Goal: Task Accomplishment & Management: Complete application form

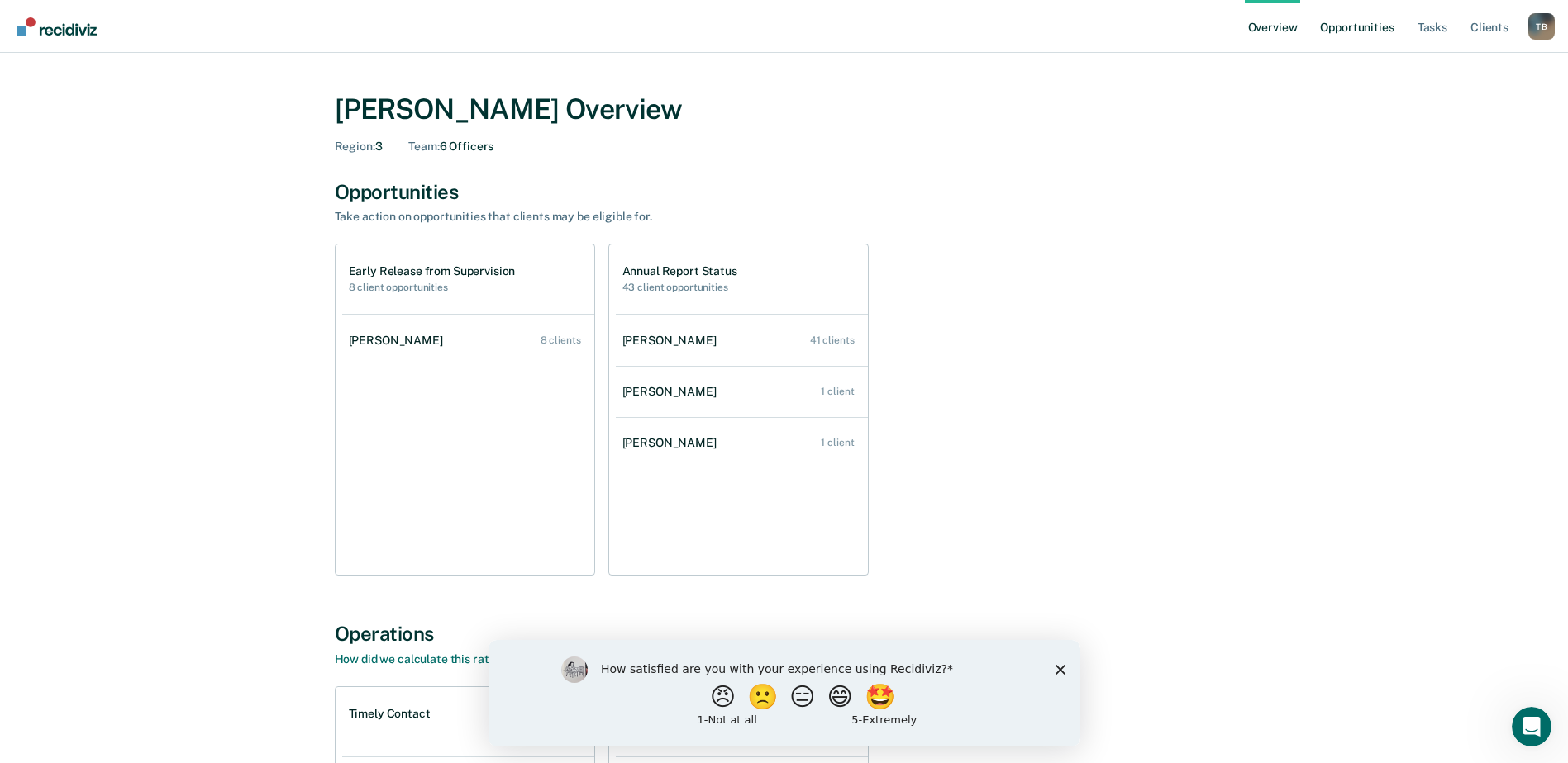
click at [1362, 31] on link "Opportunities" at bounding box center [1357, 26] width 80 height 53
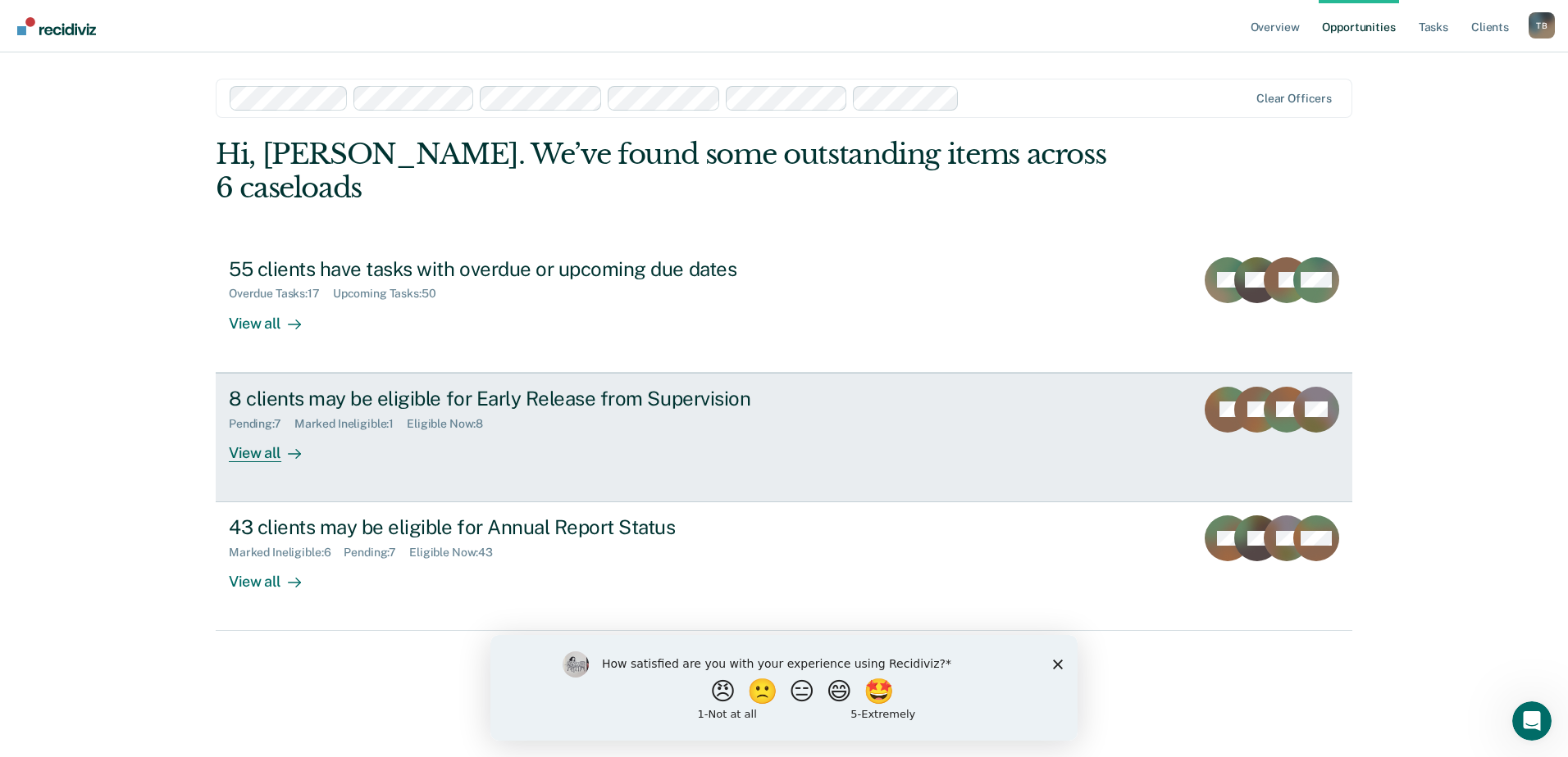
click at [511, 386] on div "8 clients may be eligible for Early Release from Supervision" at bounding box center [516, 398] width 575 height 24
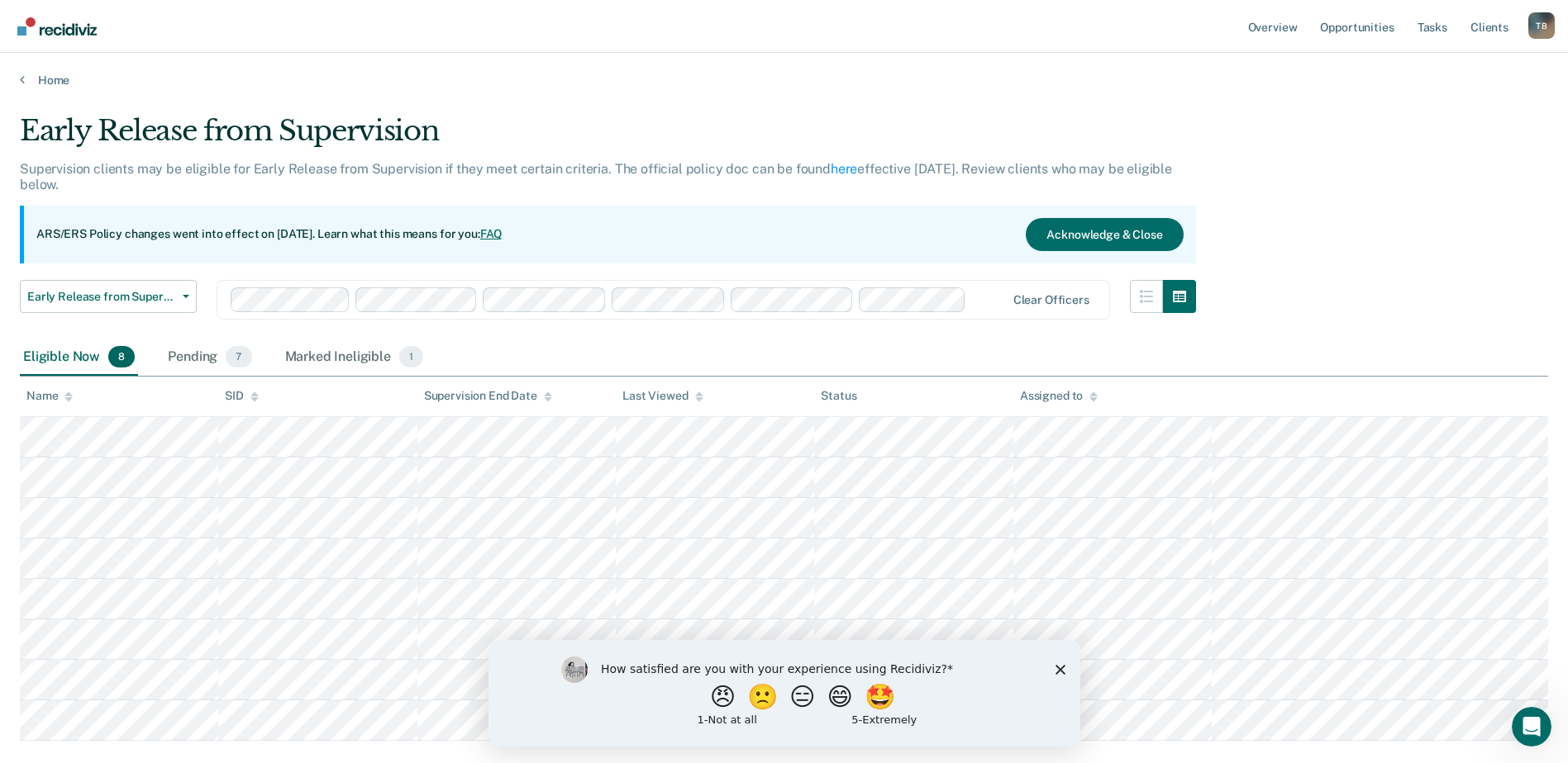
scroll to position [83, 0]
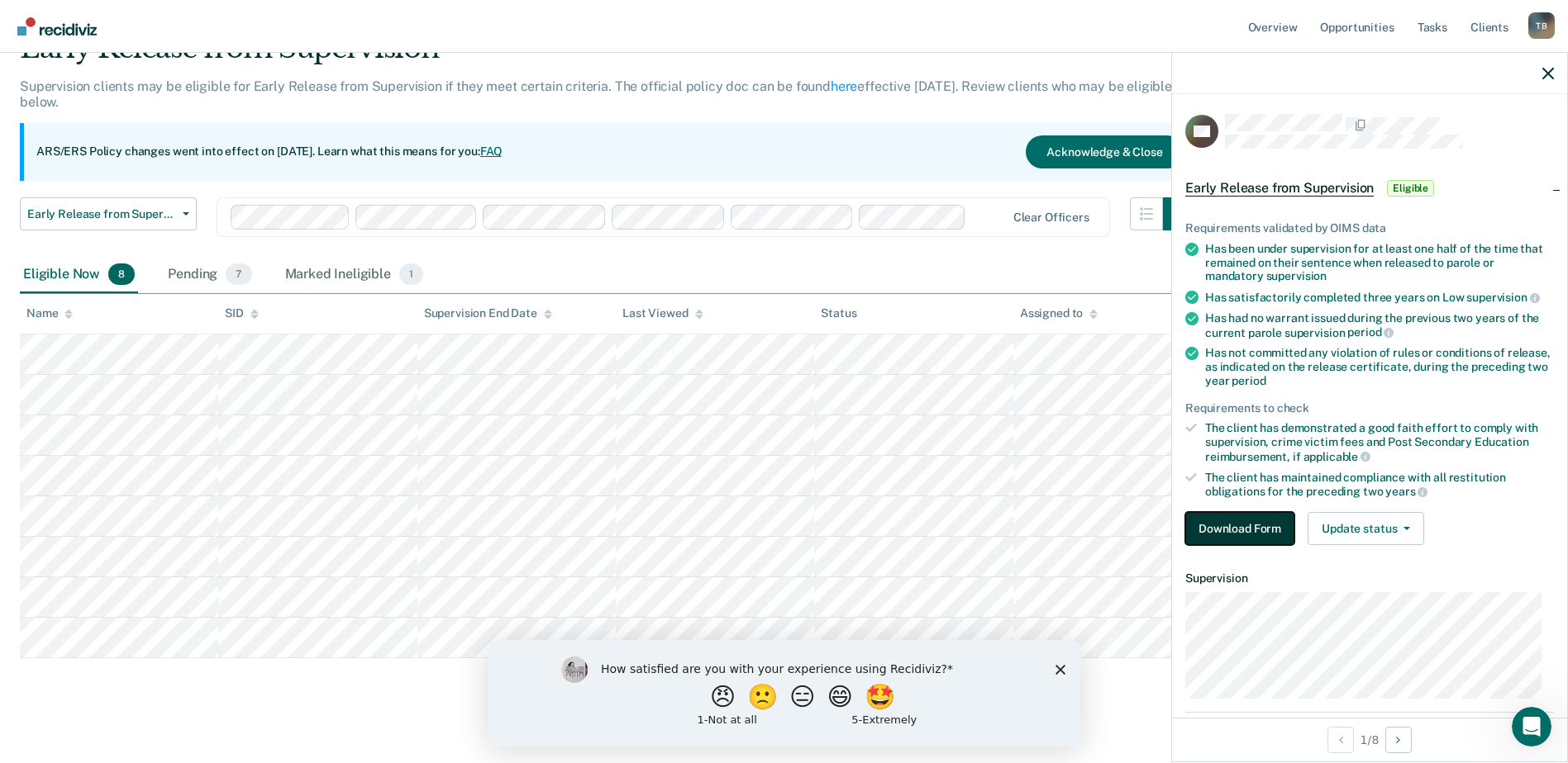
click at [1248, 519] on button "Download Form" at bounding box center [1239, 528] width 109 height 33
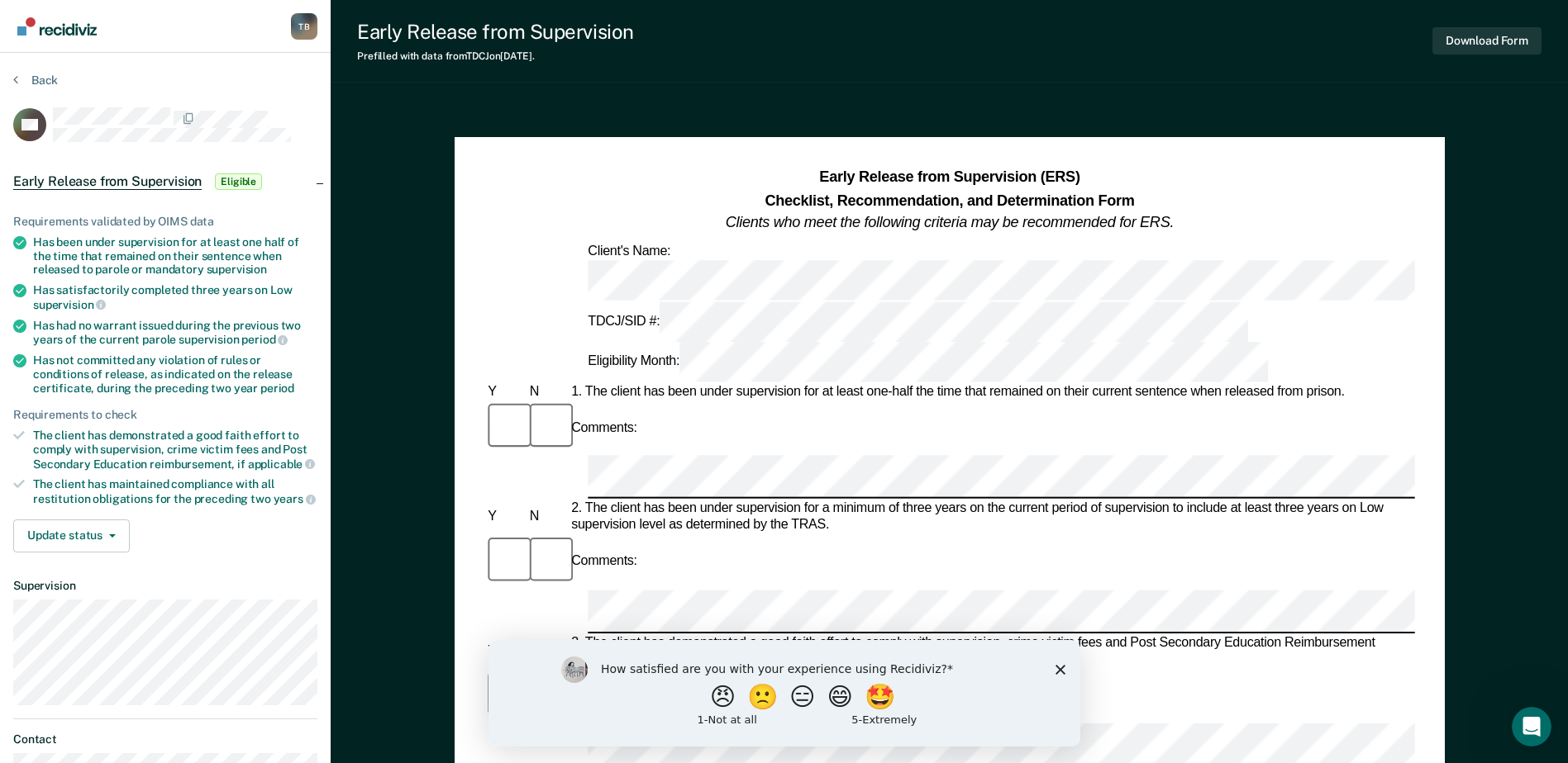
click at [628, 400] on div "Comments:" at bounding box center [949, 428] width 929 height 55
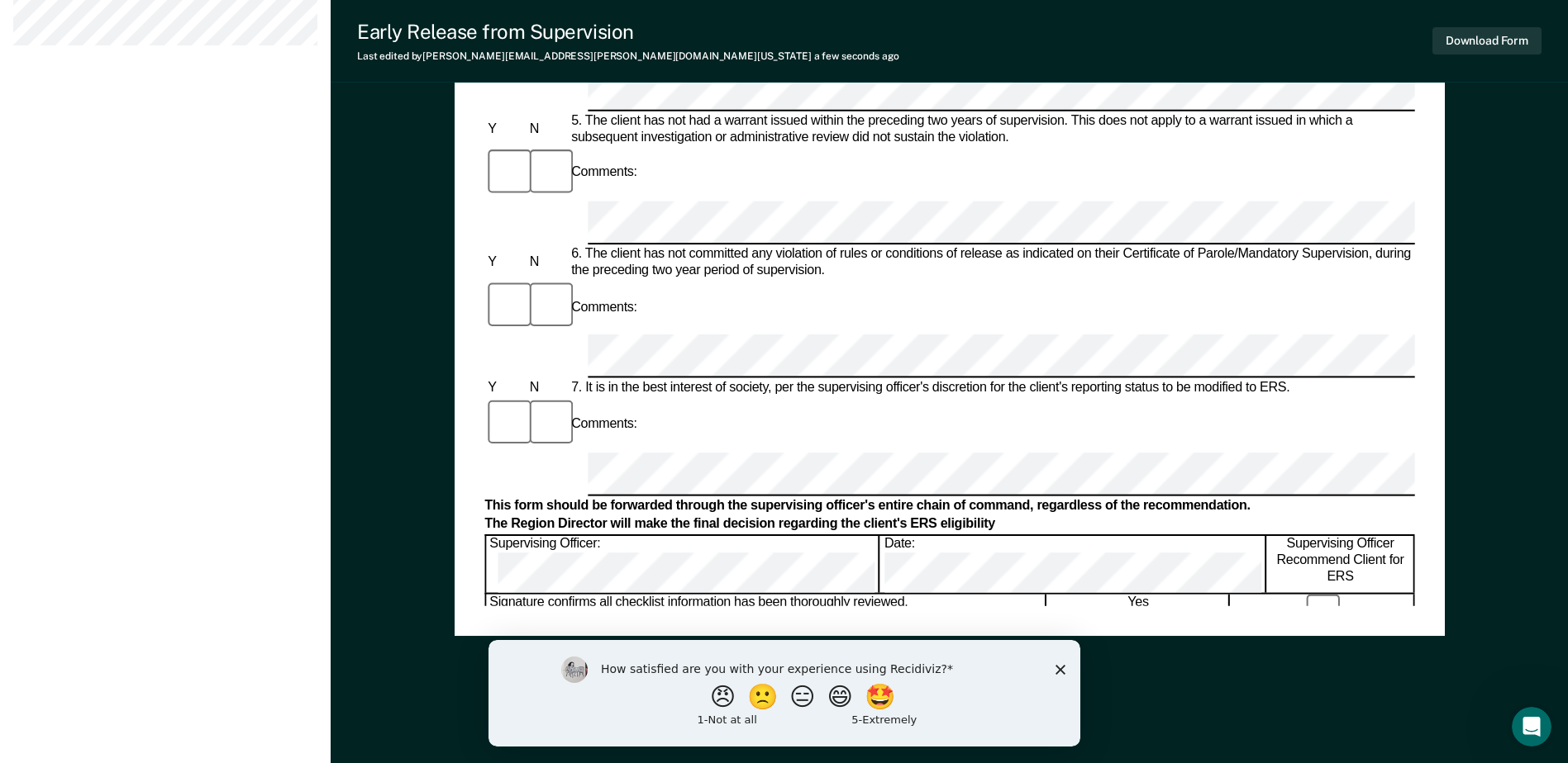
scroll to position [792, 0]
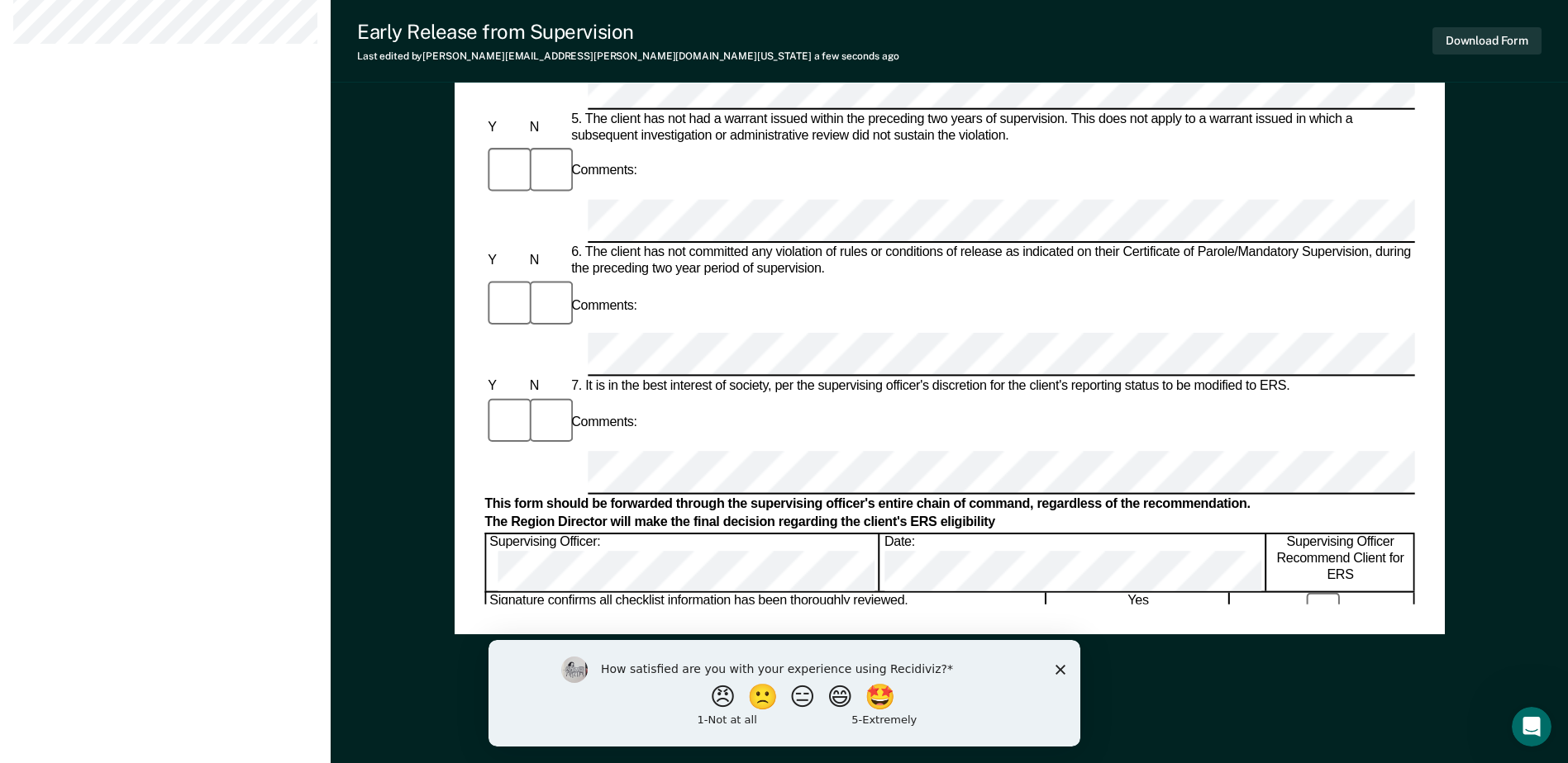
click at [396, 360] on div "Early Release from Supervision (ERS) Checklist, Recommendation, and Determinati…" at bounding box center [949, 37] width 1237 height 1453
click at [1511, 41] on button "Download Form" at bounding box center [1487, 41] width 109 height 28
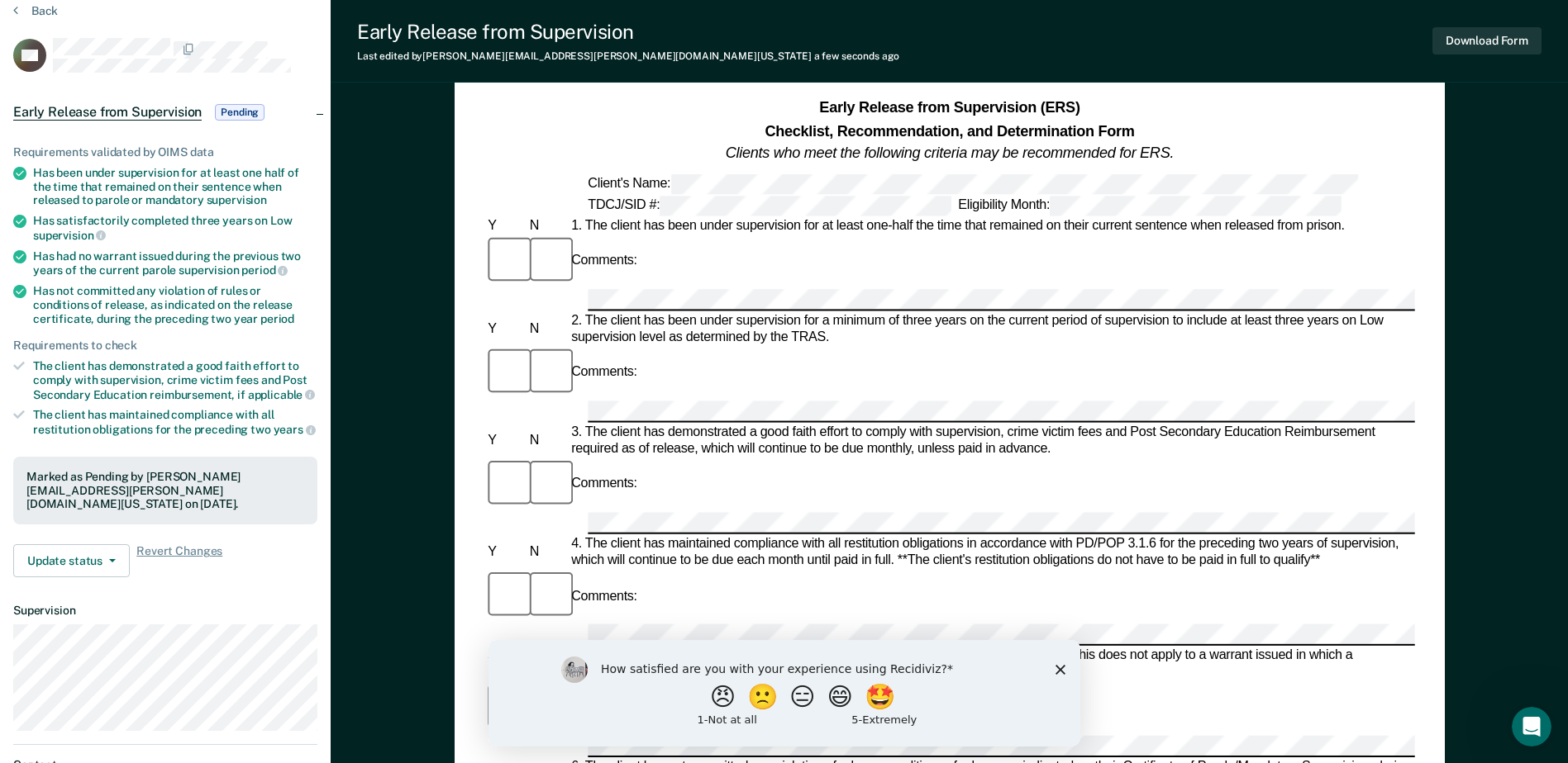
scroll to position [0, 0]
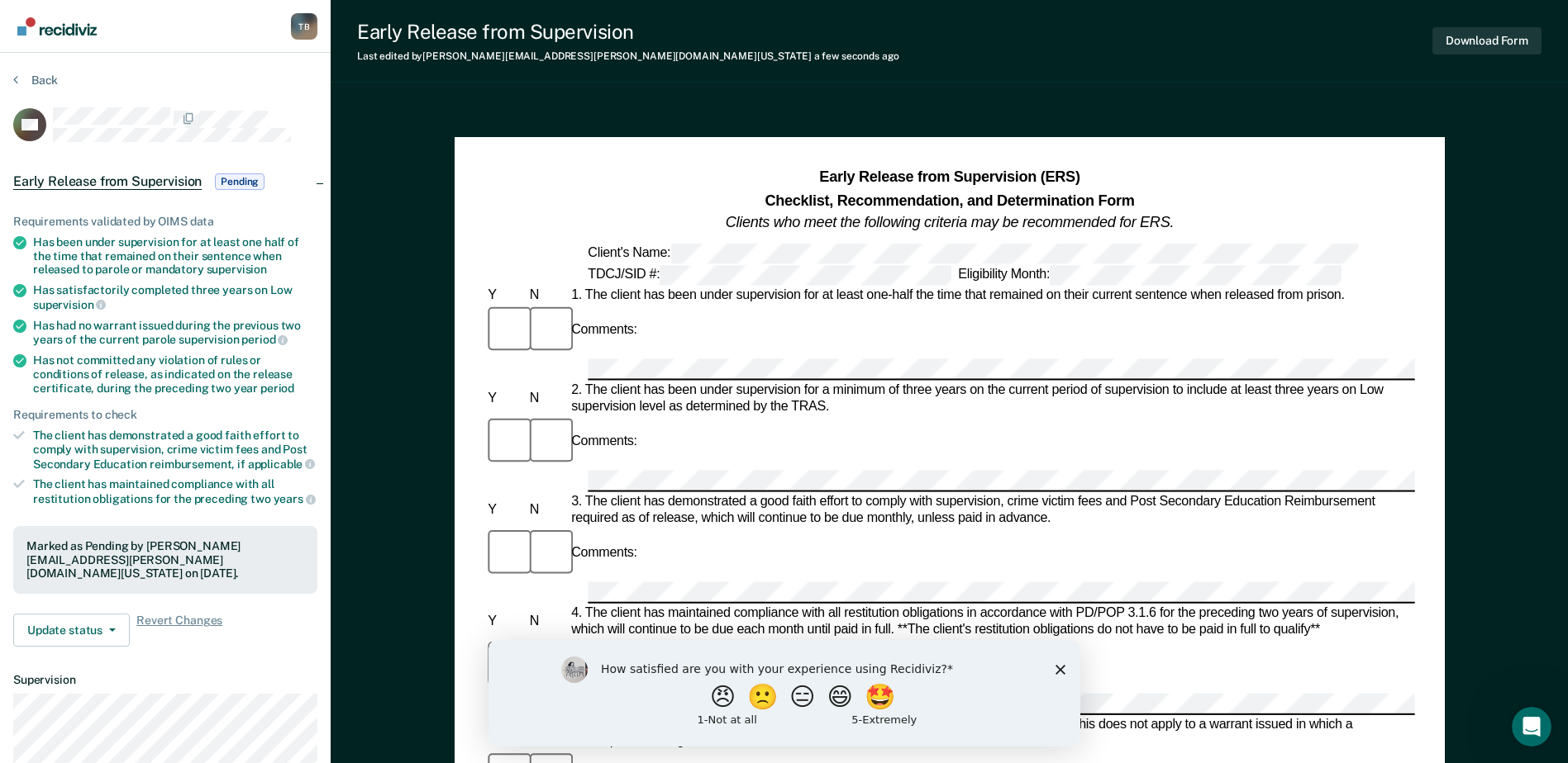
scroll to position [56, 0]
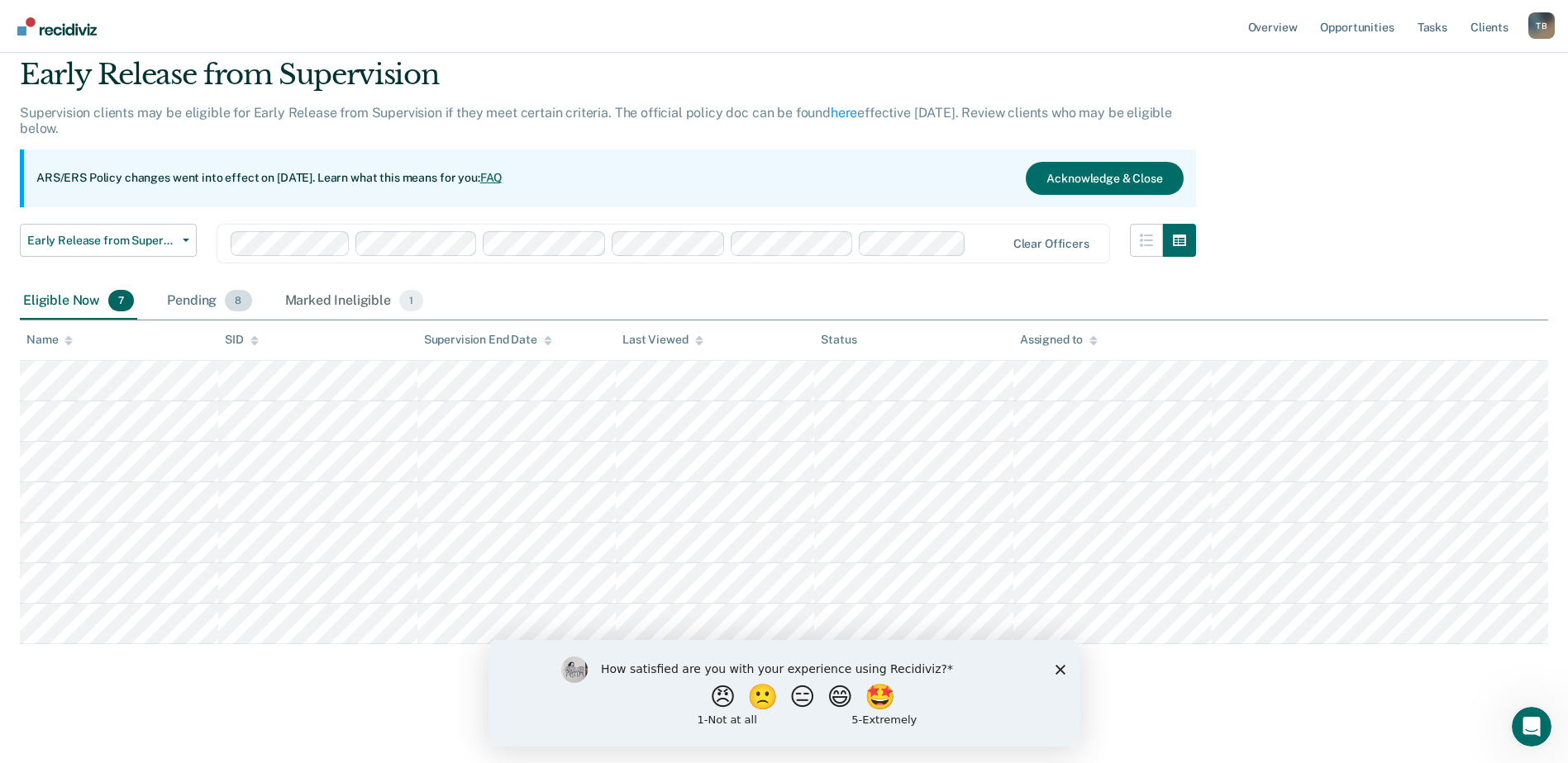
click at [201, 303] on div "Pending 8" at bounding box center [209, 301] width 91 height 36
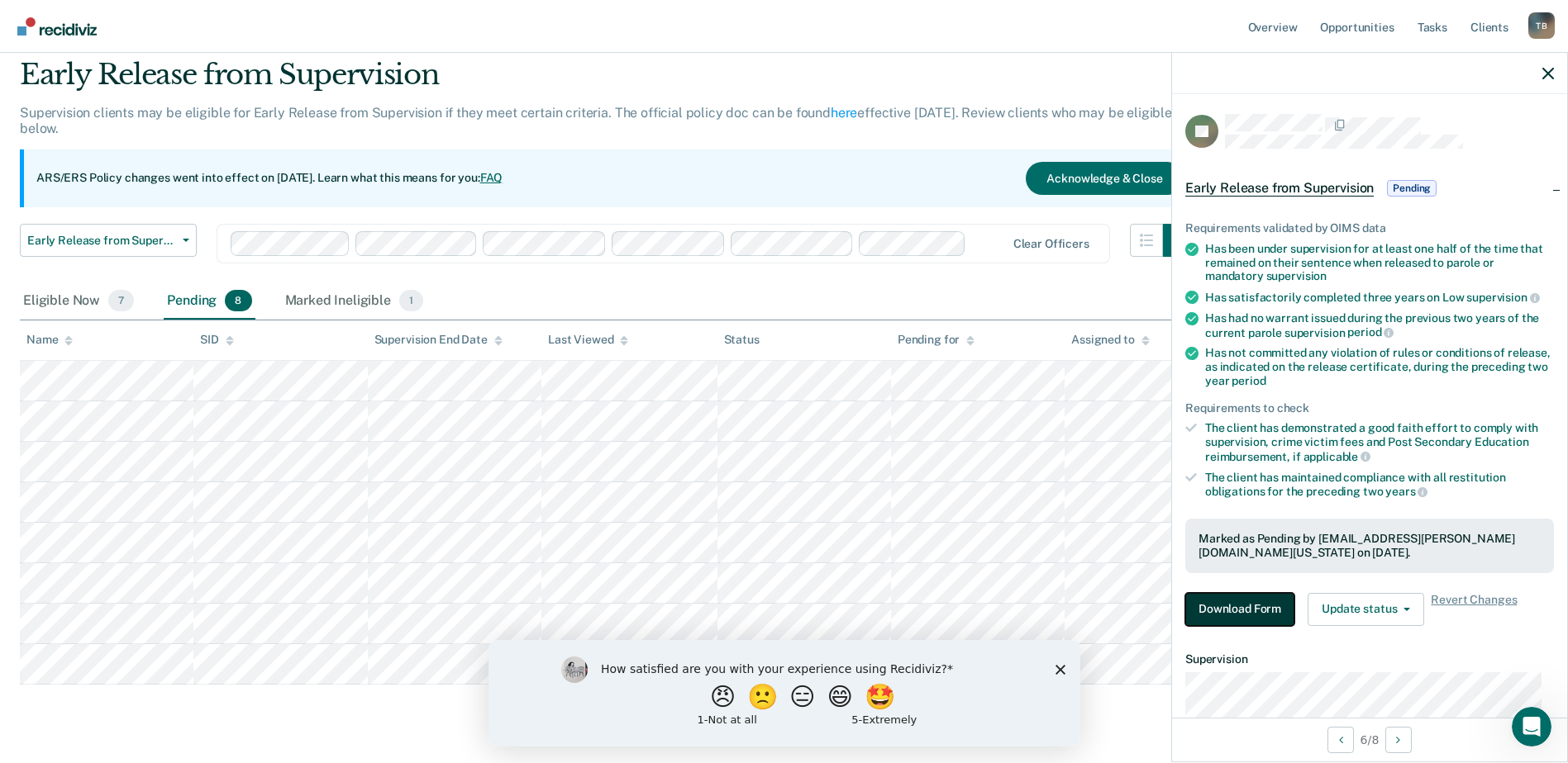
click at [1260, 601] on button "Download Form" at bounding box center [1239, 609] width 109 height 33
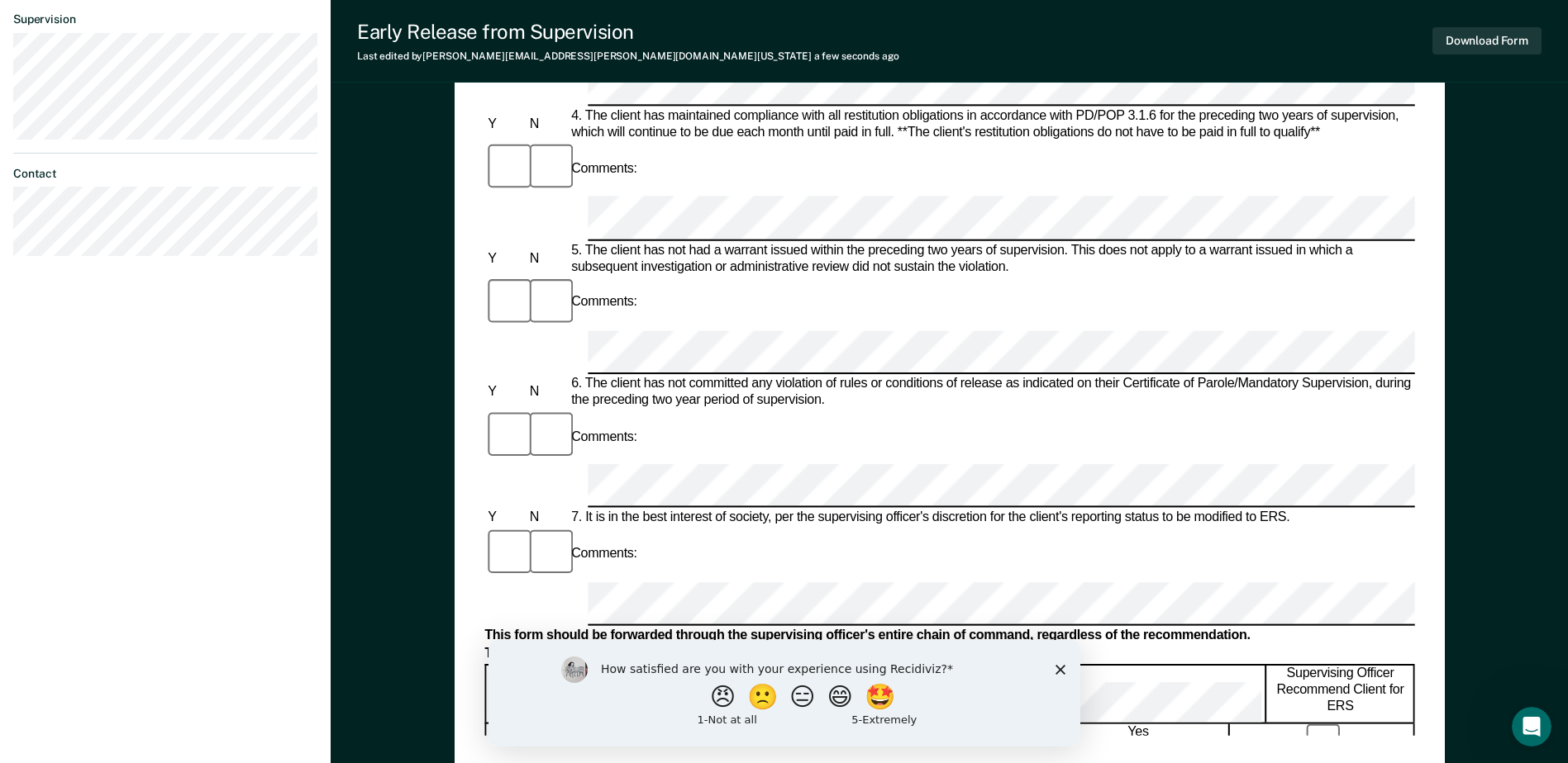
scroll to position [744, 0]
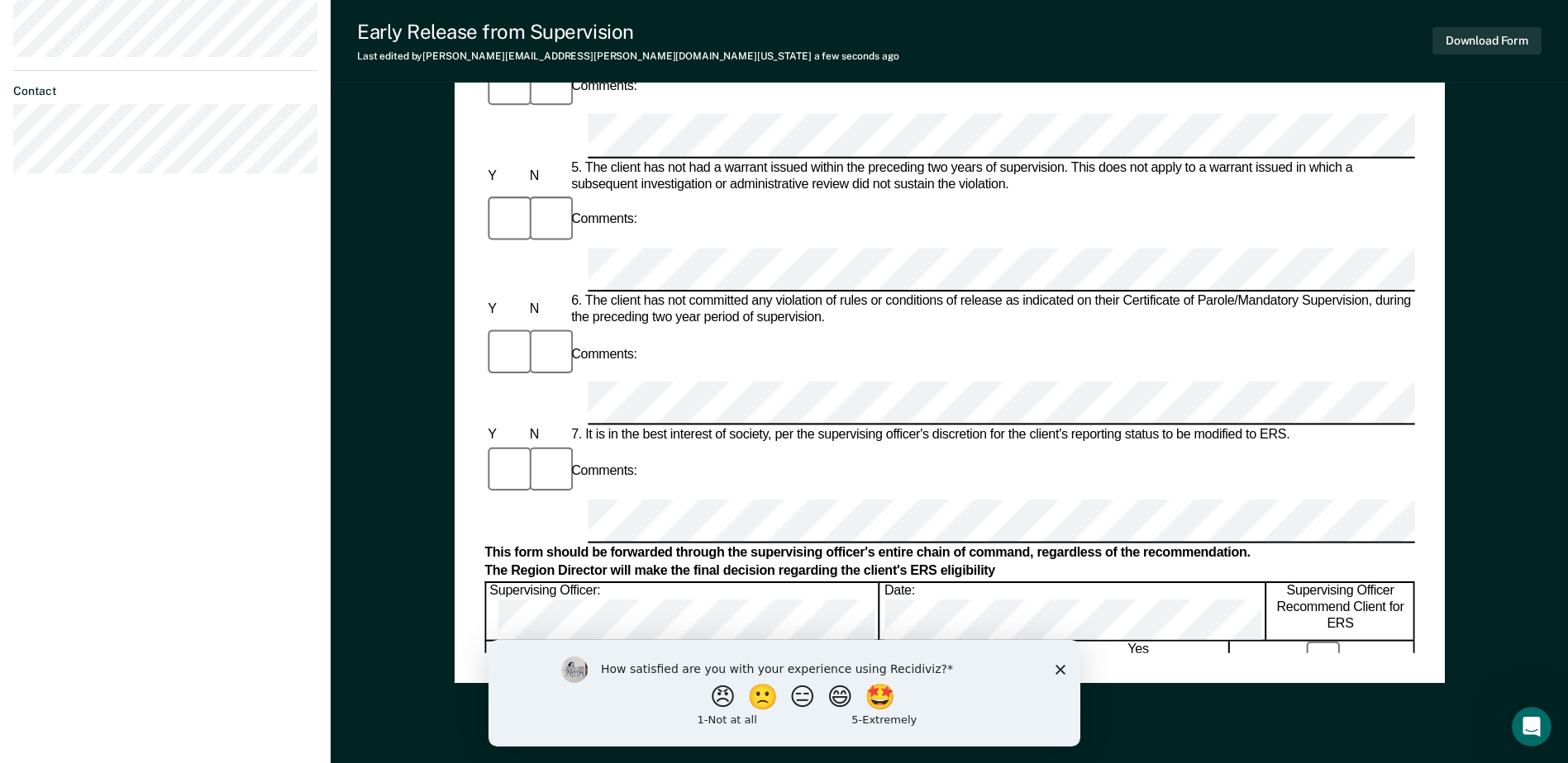
click at [1494, 43] on button "Download Form" at bounding box center [1487, 41] width 109 height 28
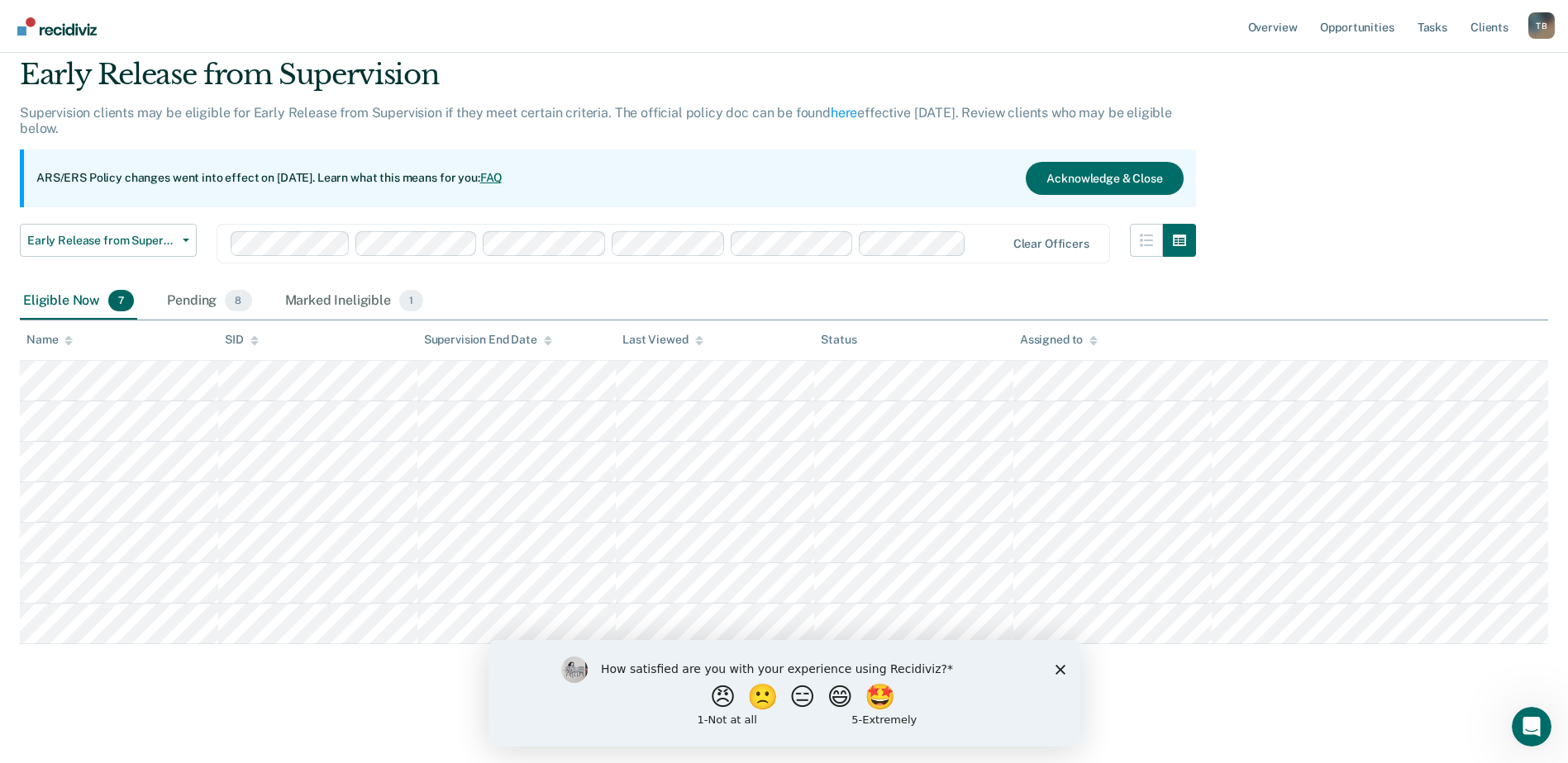
scroll to position [56, 0]
click at [197, 300] on div "Pending 8" at bounding box center [209, 301] width 91 height 36
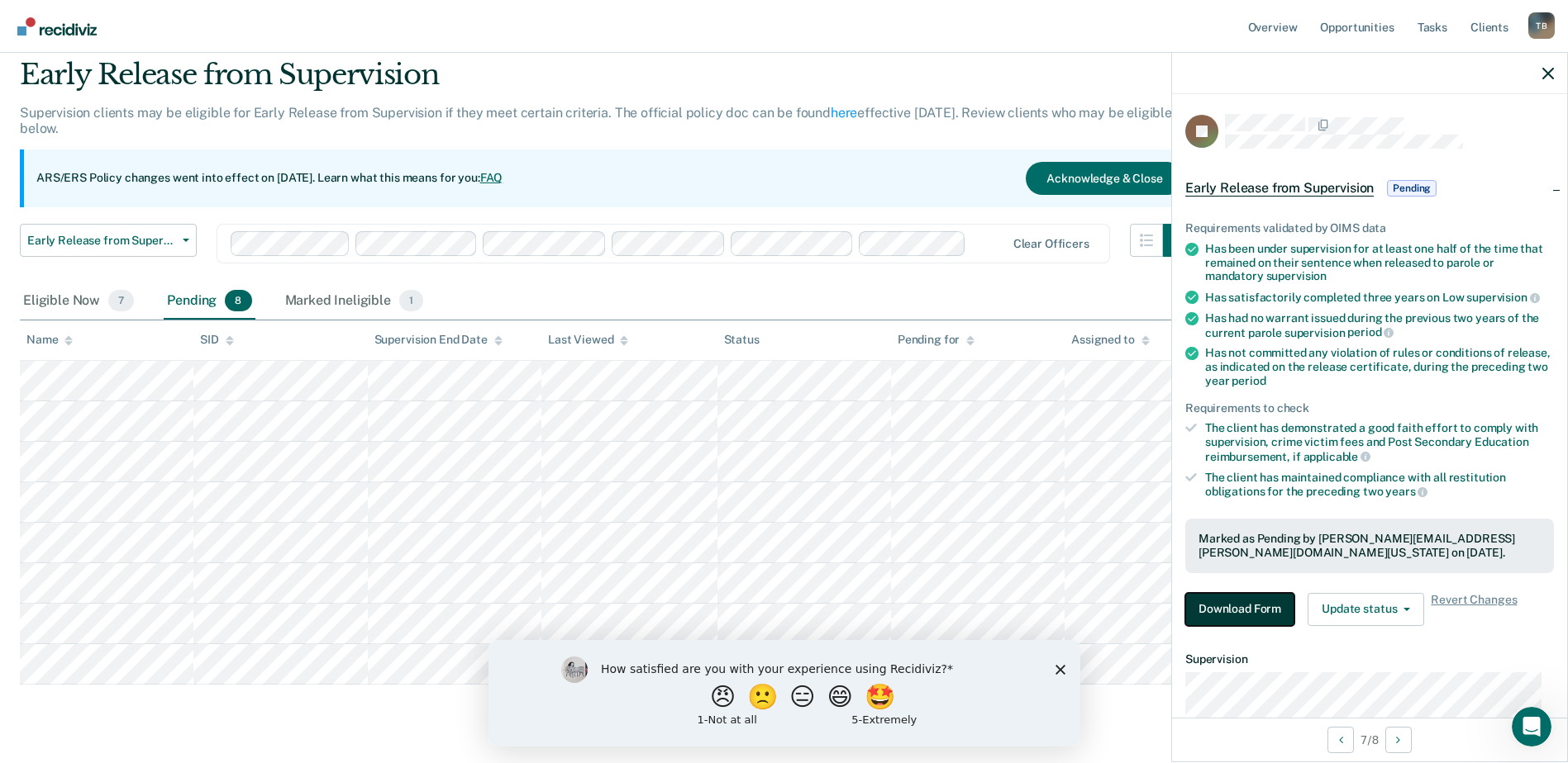
click at [1234, 608] on button "Download Form" at bounding box center [1239, 609] width 109 height 33
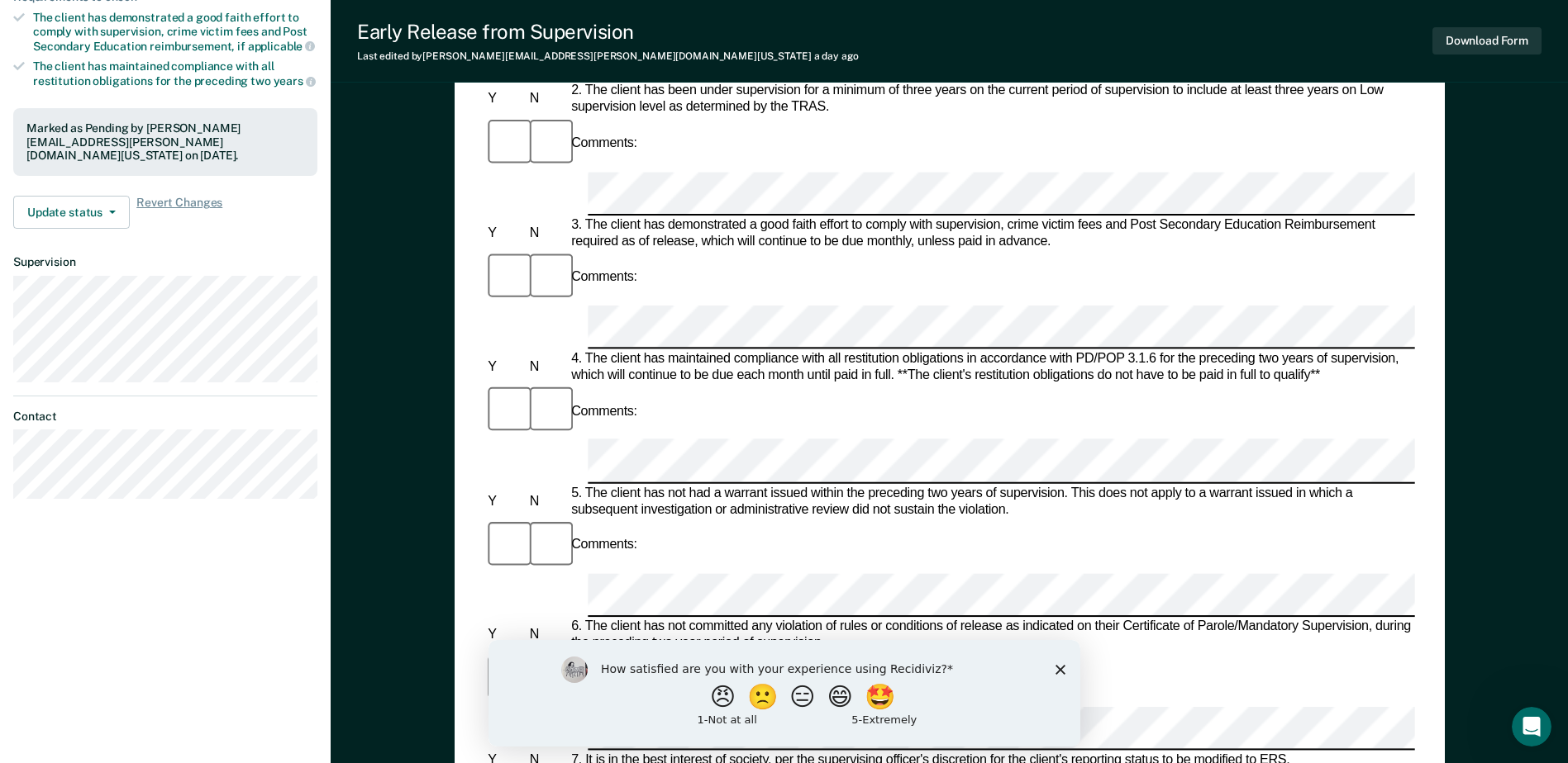
scroll to position [379, 0]
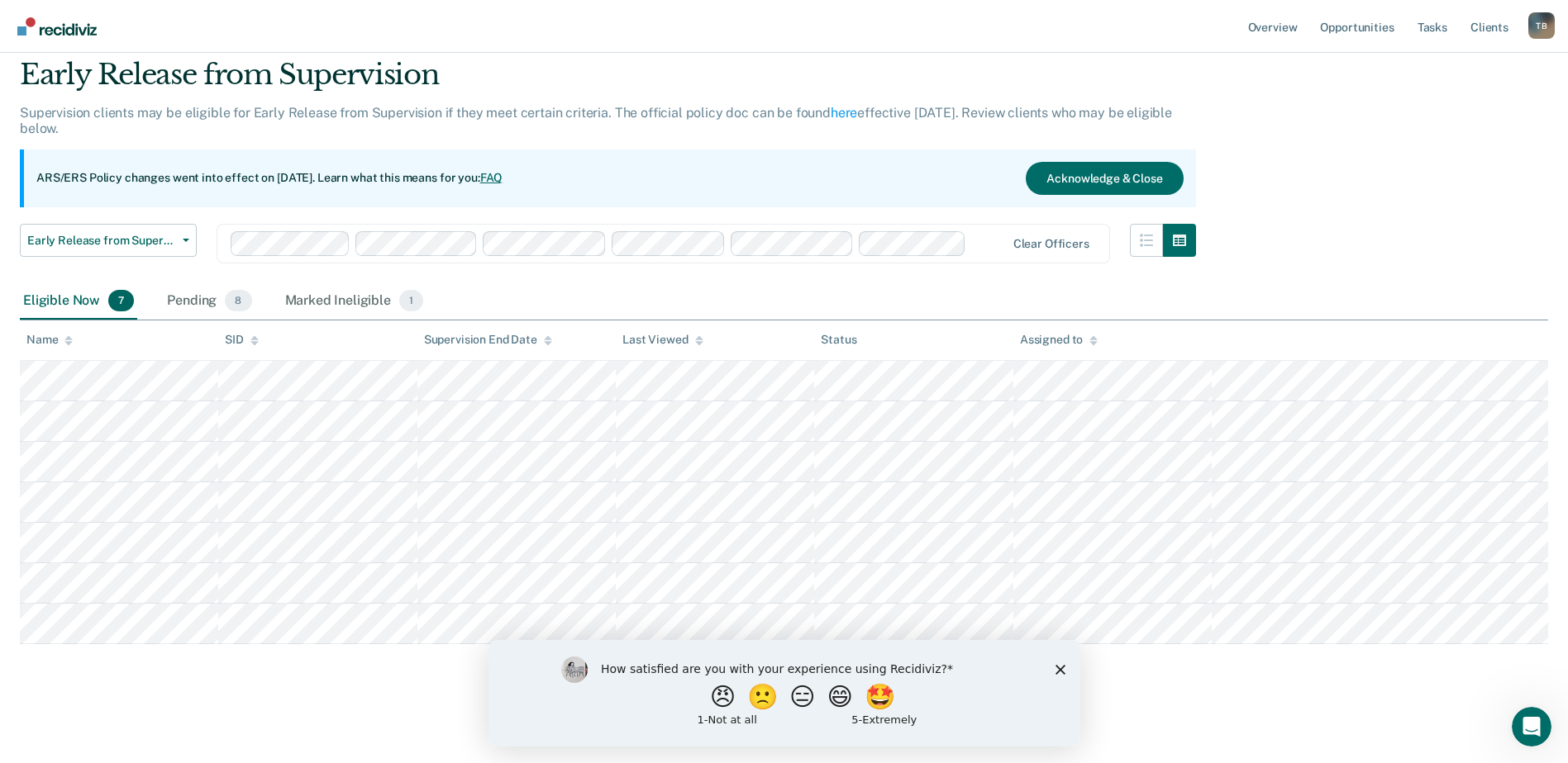
scroll to position [56, 0]
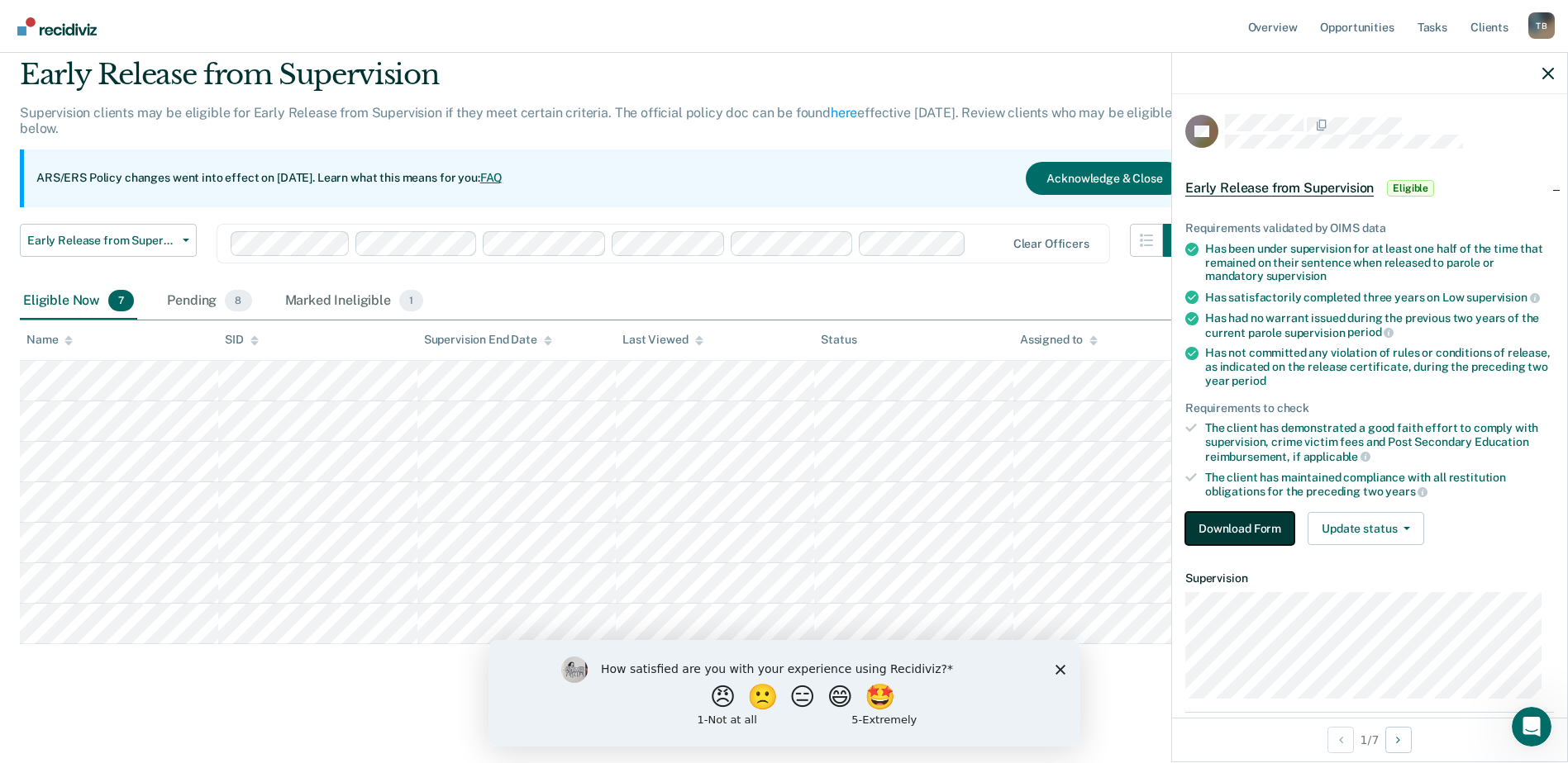
click at [1256, 529] on button "Download Form" at bounding box center [1239, 528] width 109 height 33
